Goal: Task Accomplishment & Management: Manage account settings

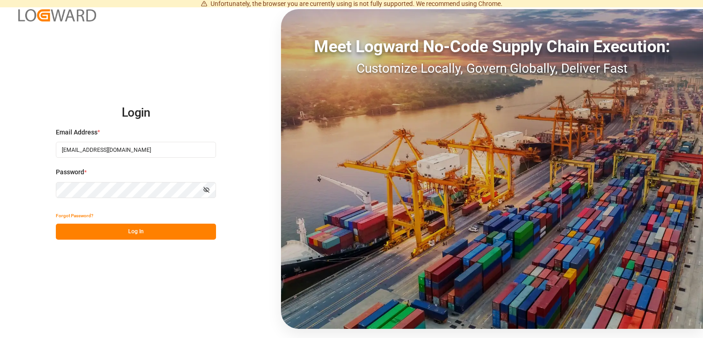
click at [137, 227] on button "Log In" at bounding box center [136, 232] width 160 height 16
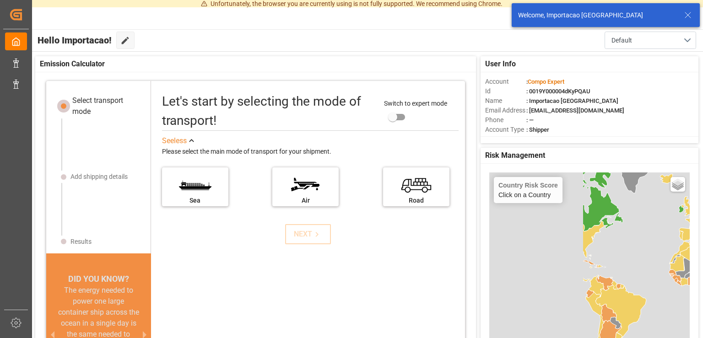
drag, startPoint x: 543, startPoint y: 290, endPoint x: 660, endPoint y: 226, distance: 133.5
click at [660, 226] on div "Country Risk Score Click on a Country Basic Grayscale Streets Dark Countries Lo…" at bounding box center [589, 306] width 200 height 267
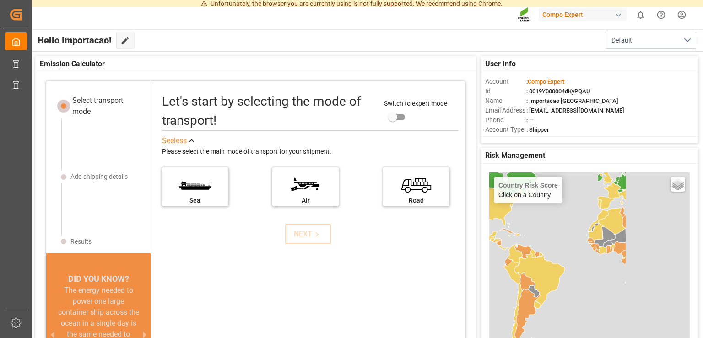
drag, startPoint x: 653, startPoint y: 253, endPoint x: 570, endPoint y: 245, distance: 83.6
click at [568, 221] on div "Country Risk Score Click on a Country Basic Grayscale Streets Dark Countries Lo…" at bounding box center [589, 306] width 200 height 267
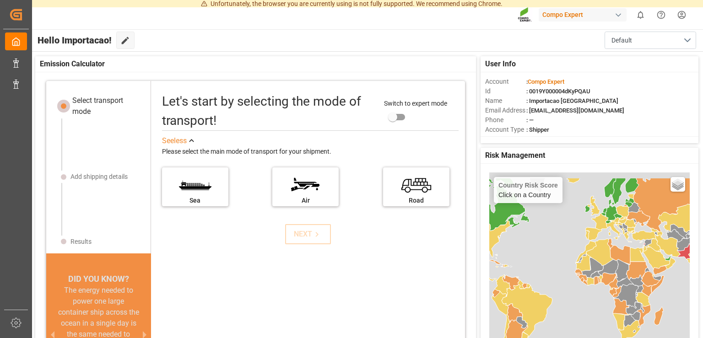
drag, startPoint x: 566, startPoint y: 217, endPoint x: 554, endPoint y: 250, distance: 34.6
click at [554, 250] on div "Country Risk Score Click on a Country Basic Grayscale Streets Dark Countries Lo…" at bounding box center [589, 306] width 200 height 267
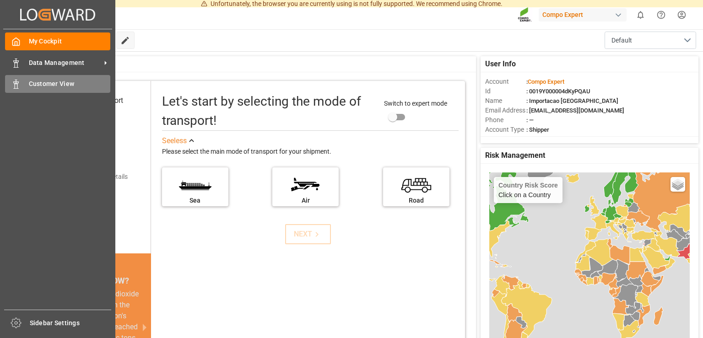
click at [54, 86] on span "Customer View" at bounding box center [70, 84] width 82 height 10
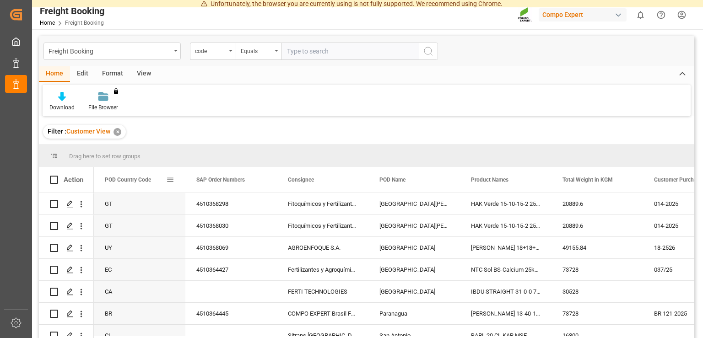
click at [176, 182] on div "POD Country Code" at bounding box center [140, 180] width 92 height 26
click at [170, 176] on span at bounding box center [170, 180] width 8 height 8
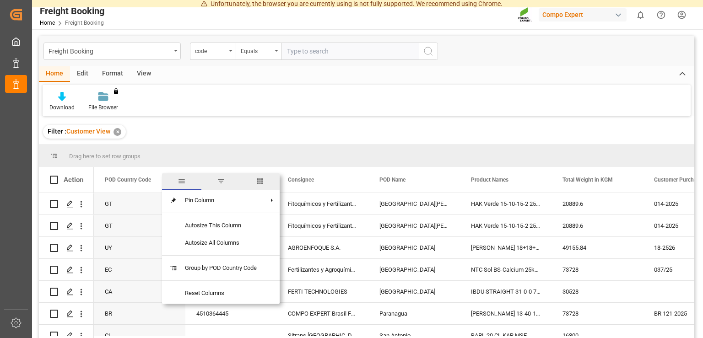
click at [223, 184] on span "filter" at bounding box center [221, 181] width 8 height 8
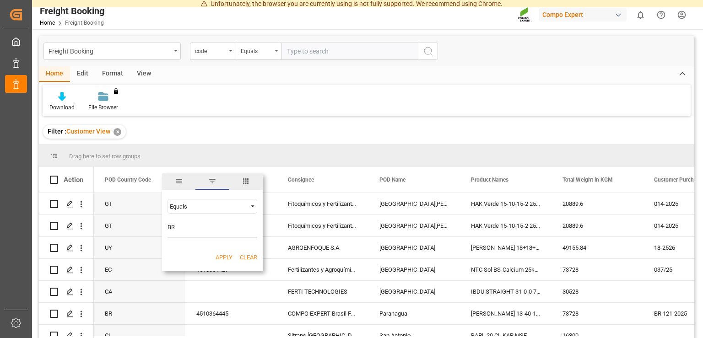
type input "BR"
click at [227, 255] on button "Apply" at bounding box center [224, 257] width 17 height 9
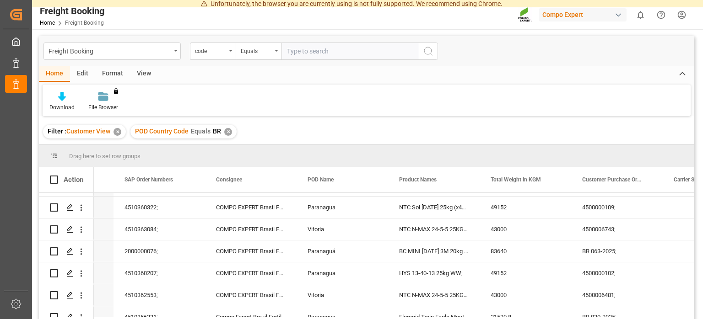
scroll to position [106, 0]
click at [72, 251] on icon "Press SPACE to select this row." at bounding box center [69, 251] width 7 height 7
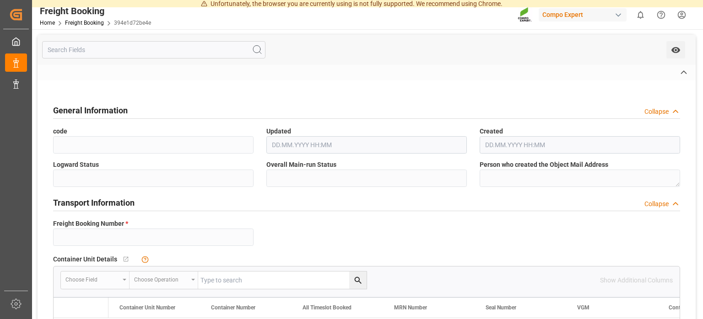
type input "14052356"
type textarea "4500007424"
type input "4510364452"
type textarea "47588333; 47588331; 47588332"
type textarea "Z1"
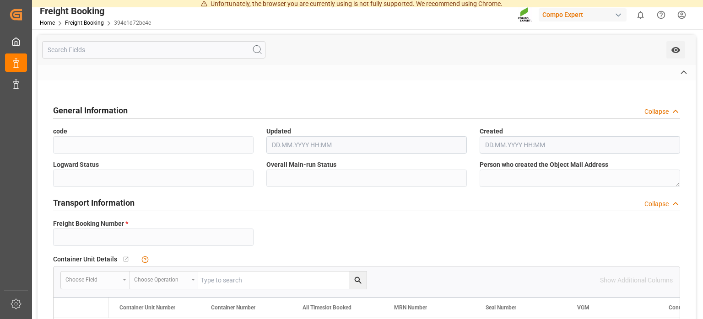
type input "[DATE] 00:00"
type input "MAEU"
type input "260314622"
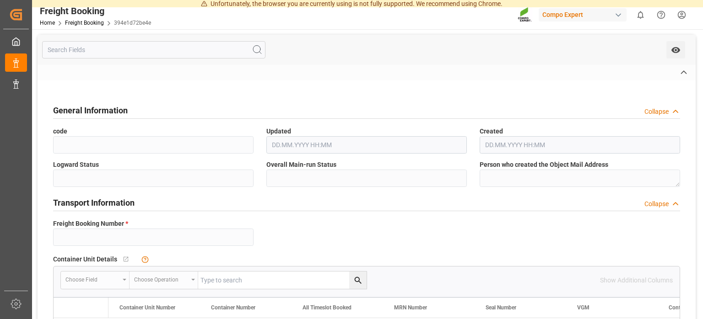
type input "[DATE] 00:00"
type input "MAERSK CINCINNATI"
type input "9936410"
type input "ESVLC"
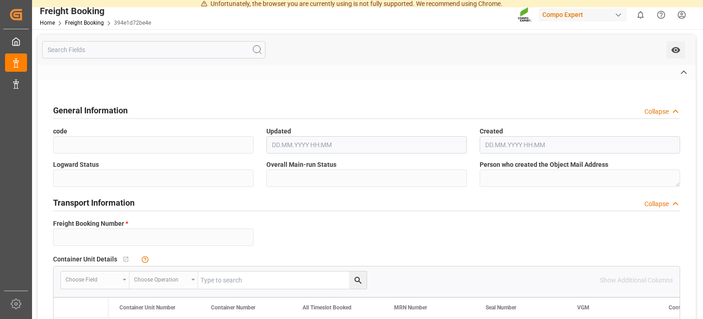
type input "[GEOGRAPHIC_DATA]"
type input "BRPNG"
type input "Paranagua"
type textarea "CIF"
type textarea "NTC Sol [DATE] 25kg (x48) INT MSE"
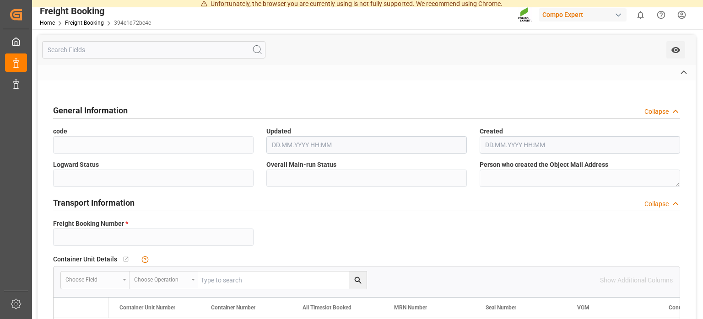
type textarea "4416102899"
type input "60"
type input "[DATE] 11:36"
type input "[DATE] 08:40"
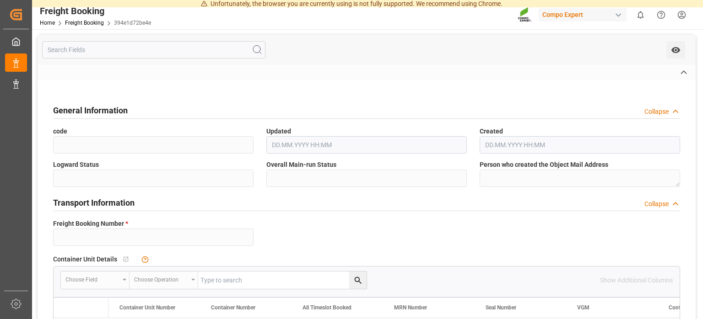
type input "[DATE] 08:40"
type input "73728"
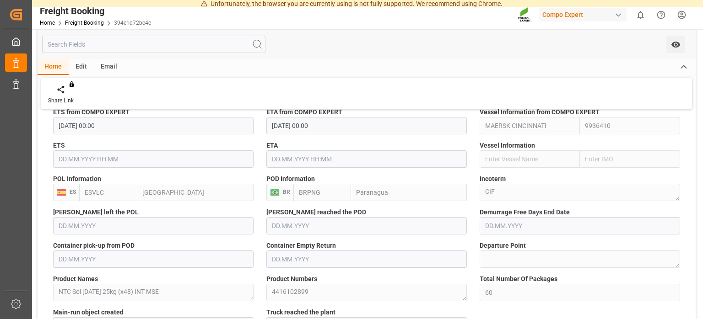
scroll to position [599, 0]
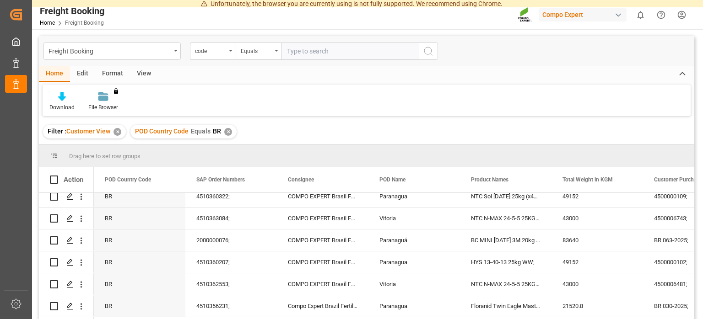
scroll to position [106, 0]
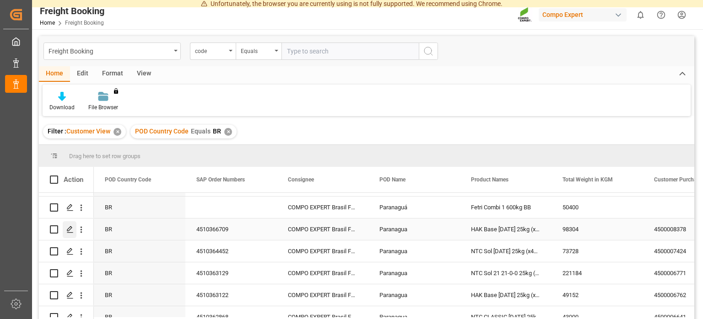
click at [69, 228] on icon "Press SPACE to select this row." at bounding box center [69, 229] width 7 height 7
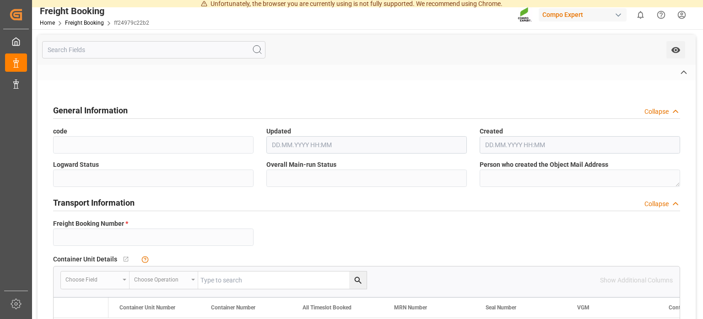
type input "14052616"
type textarea "4500008378"
type input "4510366709"
type textarea "47588766; 47588765; 47588764; 47588767"
type textarea "Z1"
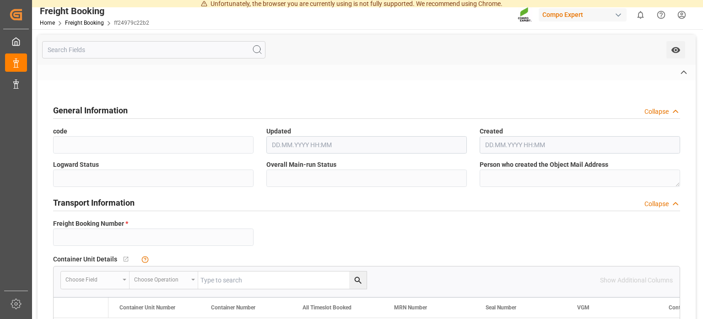
type input "MAEU"
type input "260311350"
type input "MAERSK CINCINNATI"
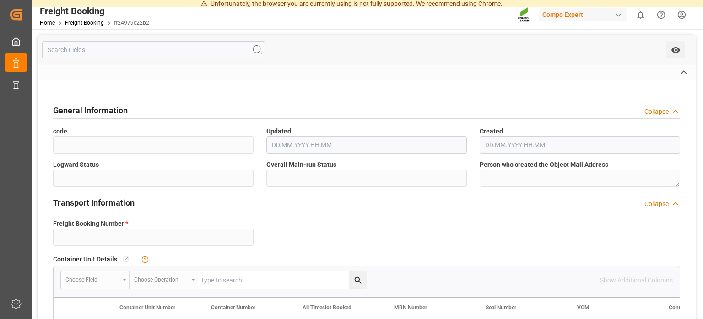
type input "9936410"
type input "ESVLC"
type input "[GEOGRAPHIC_DATA]"
type input "BRPNG"
type input "Paranagua"
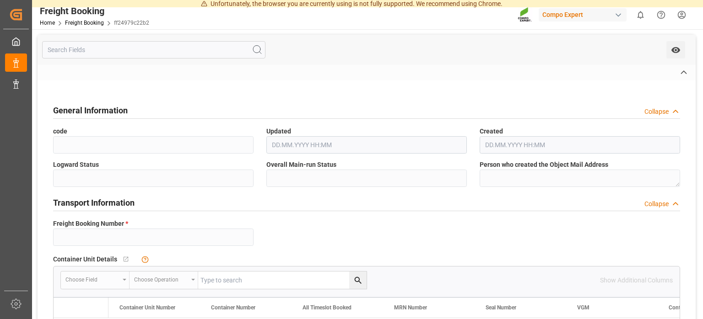
type textarea "CIF"
type textarea "HAK Base [DATE] 25kg (x48) BR"
type textarea "4370802508"
type input "80"
type input "98304"
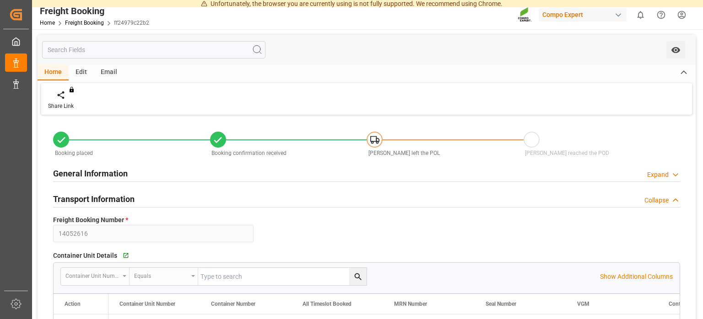
type input "[DATE] 00:00"
type input "[DATE] 12:01"
type input "[DATE] 08:47"
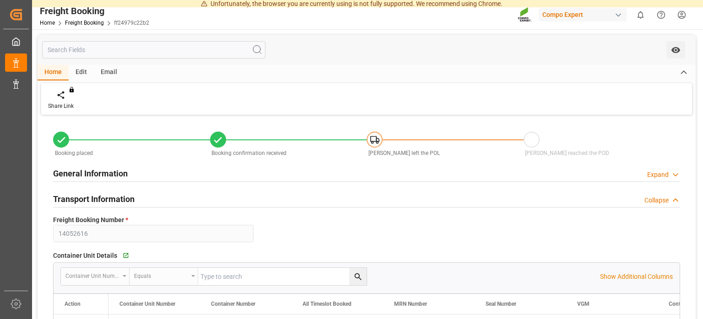
type input "[DATE] 08:47"
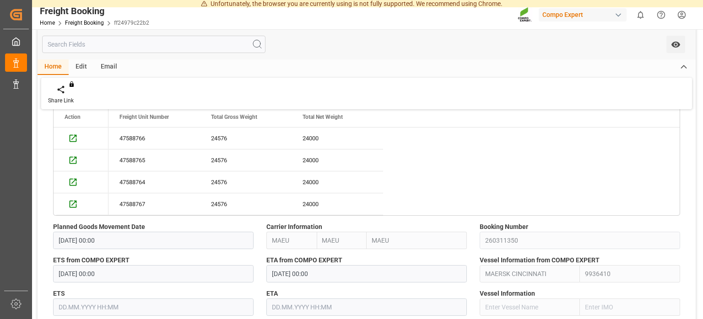
scroll to position [599, 0]
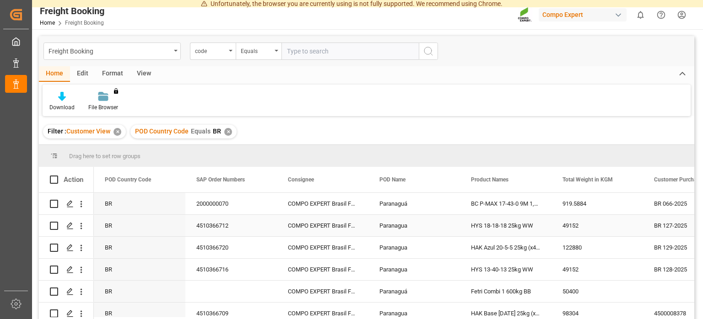
scroll to position [42, 0]
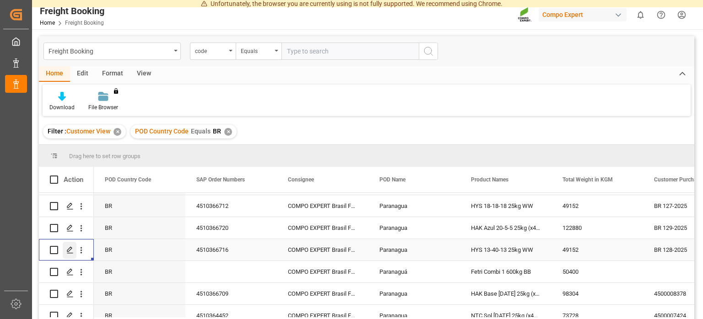
click at [70, 251] on polygon "Press SPACE to select this row." at bounding box center [69, 250] width 5 height 5
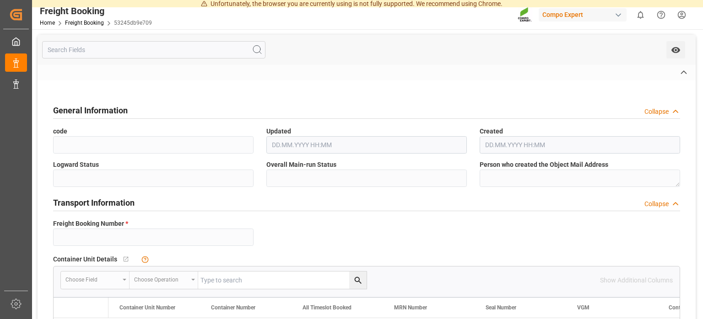
type input "14053219"
type textarea "BR 128-2025"
type input "4510366716"
type textarea "47590025; 47590024"
type textarea "Z1"
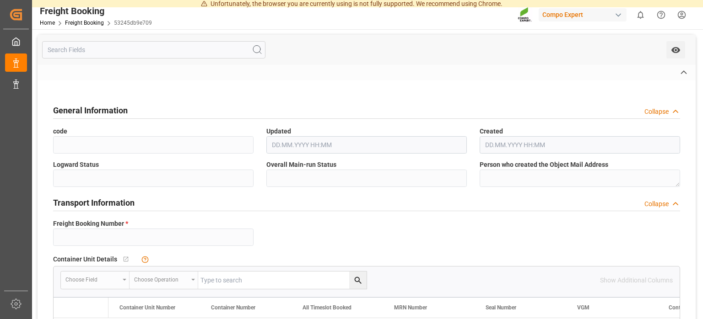
type input "[DATE] 00:00"
type input "MAEU"
type input "260315286"
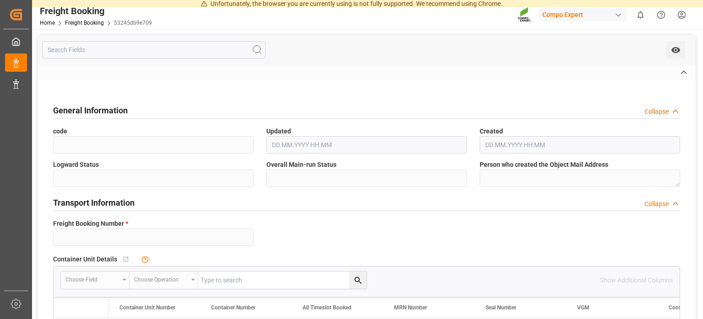
type input "[DATE] 00:00"
type input "MAERSK CINCINNATI"
type input "9936410"
type input "ESVLC"
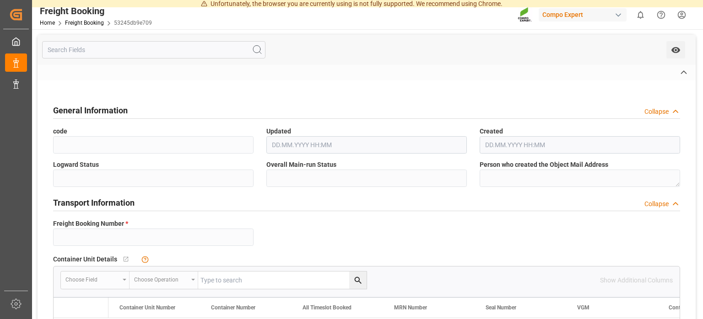
type input "[GEOGRAPHIC_DATA]"
type input "BRPNG"
type input "Paranagua"
type textarea "CIF"
type textarea "HYS 13-40-13 25kg WW"
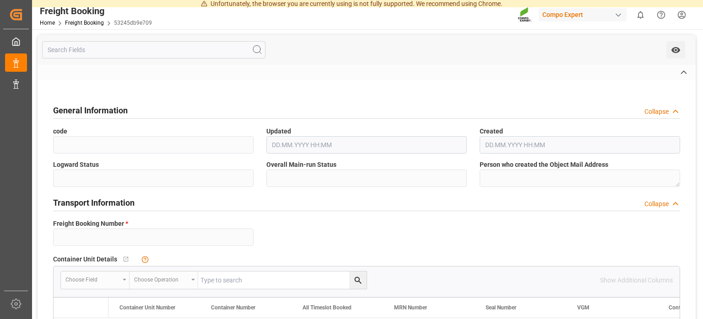
type textarea "4222702508"
type input "40"
type input "[DATE] 09:31"
type input "[DATE] 08:50"
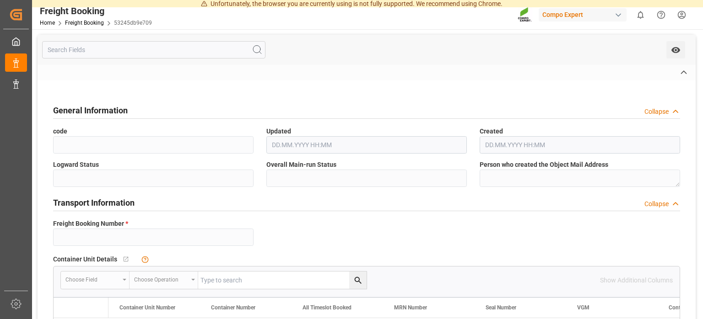
type input "[DATE] 08:50"
type input "49152"
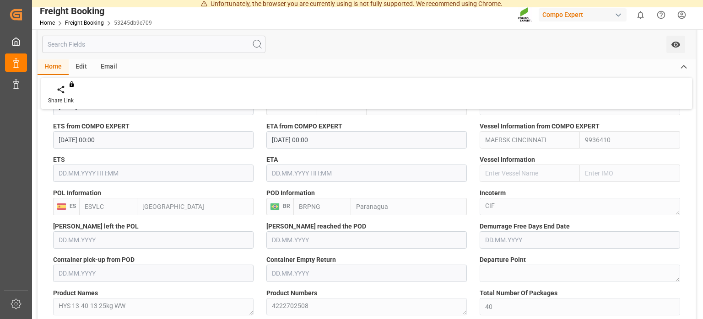
scroll to position [507, 0]
